Goal: Use online tool/utility: Utilize a website feature to perform a specific function

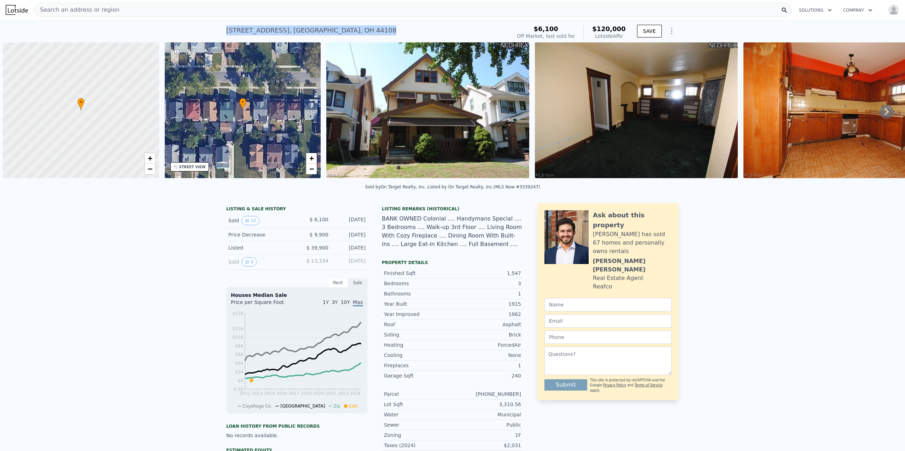
scroll to position [0, 3]
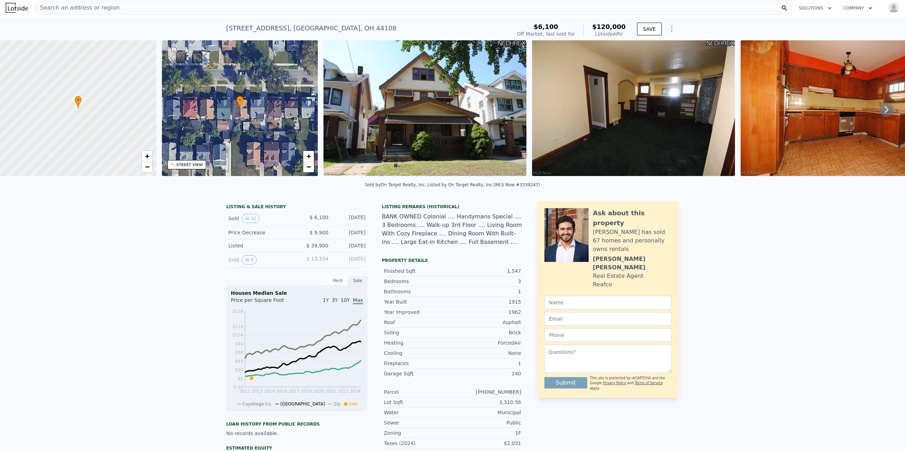
click at [140, 4] on div "Search an address or region" at bounding box center [413, 8] width 758 height 14
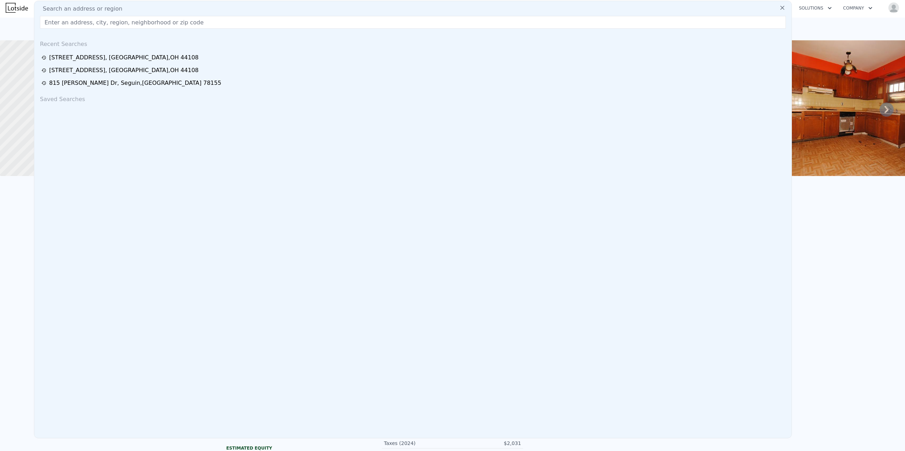
type input "[URL][DOMAIN_NAME]"
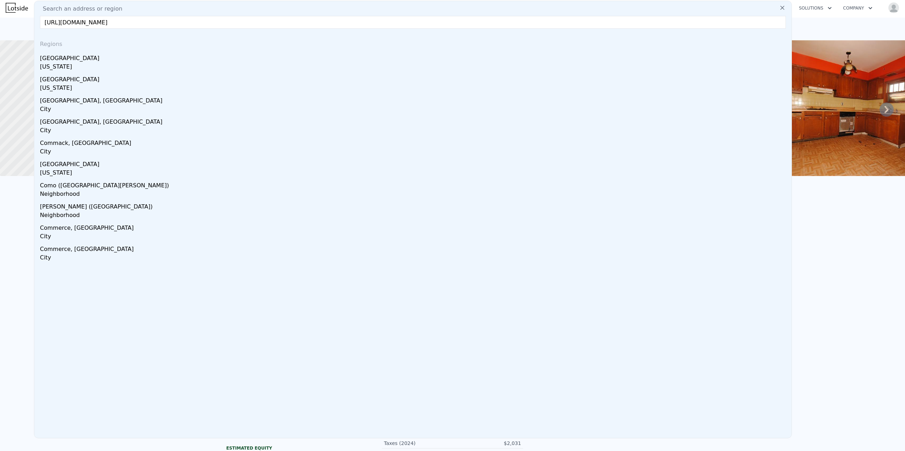
drag, startPoint x: 463, startPoint y: 18, endPoint x: 3, endPoint y: 3, distance: 460.0
click at [36, 28] on div "Search an address or region [URL][DOMAIN_NAME] Regions [GEOGRAPHIC_DATA] [US_ST…" at bounding box center [413, 219] width 758 height 437
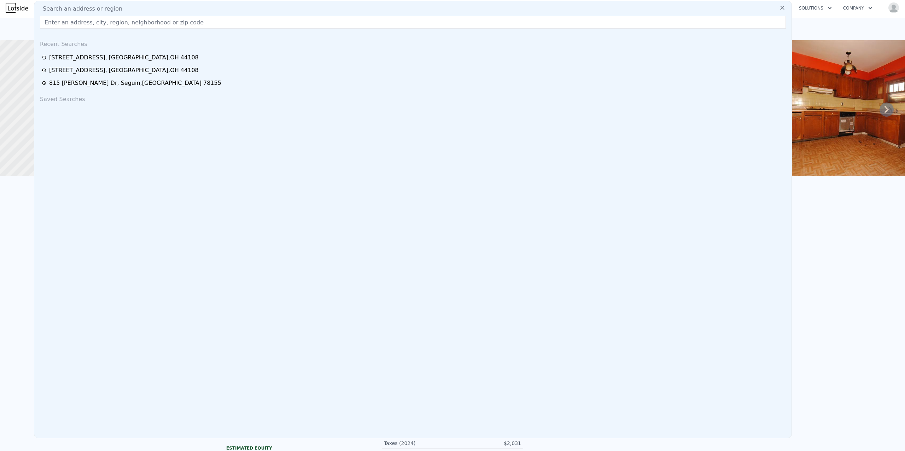
click at [199, 24] on input "text" at bounding box center [413, 22] width 746 height 13
paste input "[STREET_ADDRESS]"
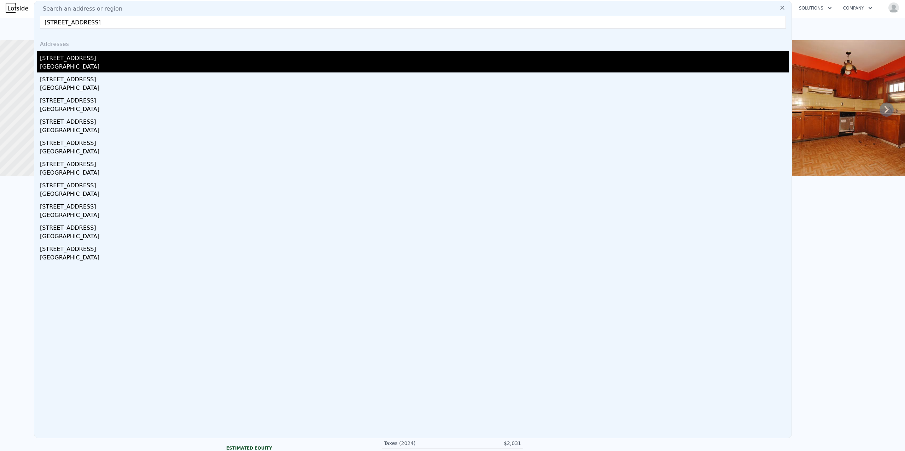
type input "[STREET_ADDRESS]"
click at [88, 63] on div "[GEOGRAPHIC_DATA]" at bounding box center [414, 68] width 748 height 10
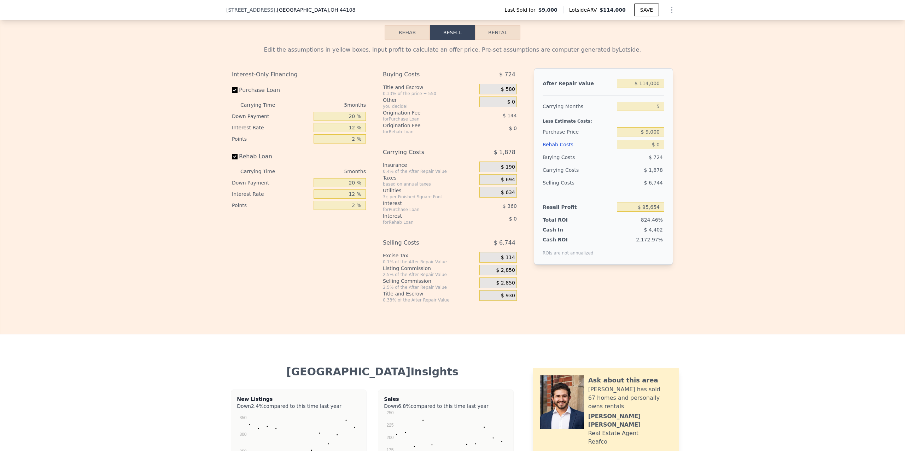
scroll to position [985, 0]
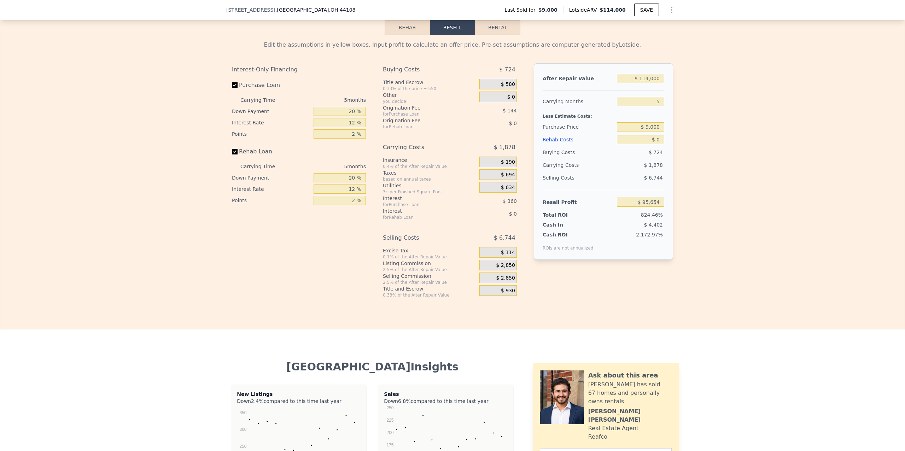
click at [495, 35] on button "Rental" at bounding box center [497, 27] width 45 height 15
select select "30"
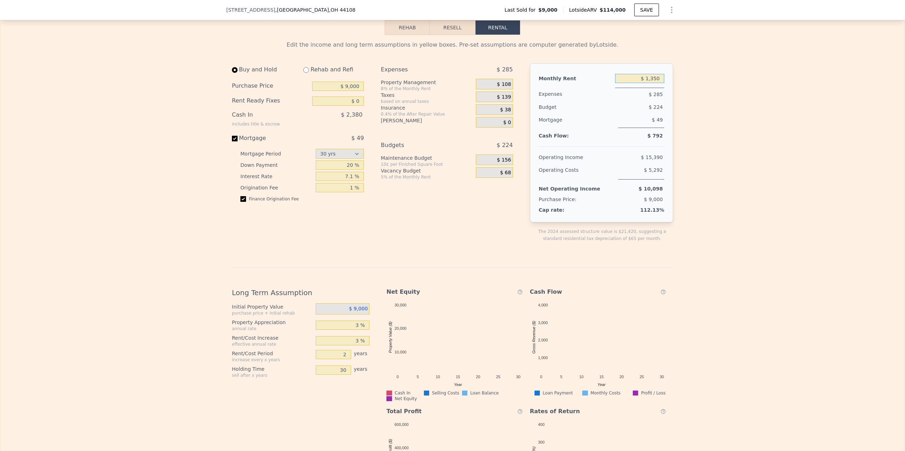
click at [655, 83] on input "$ 1,350" at bounding box center [639, 78] width 49 height 9
type input "$ 1,200"
click at [744, 146] on div "Edit the income and long term assumptions in yellow boxes. Pre-set assumptions …" at bounding box center [452, 275] width 904 height 480
click at [357, 91] on input "$ 9,000" at bounding box center [338, 86] width 52 height 9
type input "$ 9"
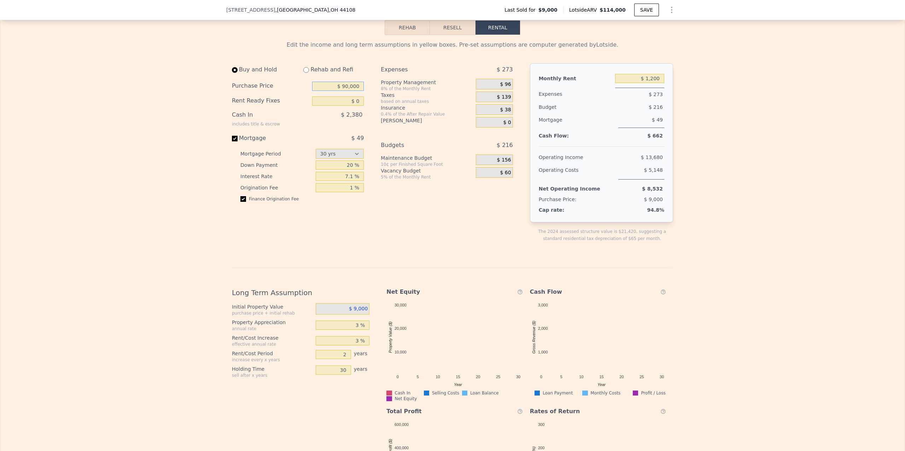
type input "$ 90,000"
click at [75, 182] on div "Edit the income and long term assumptions in yellow boxes. Pre-set assumptions …" at bounding box center [452, 275] width 904 height 480
